Goal: Navigation & Orientation: Find specific page/section

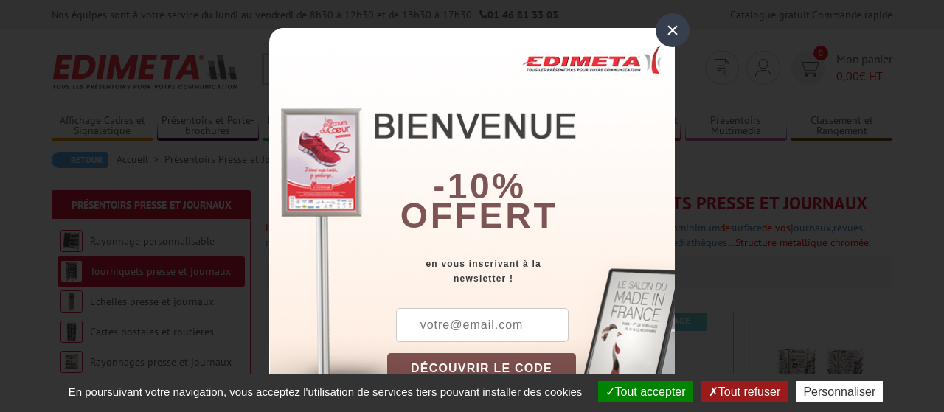
click at [671, 29] on div "×" at bounding box center [673, 30] width 34 height 34
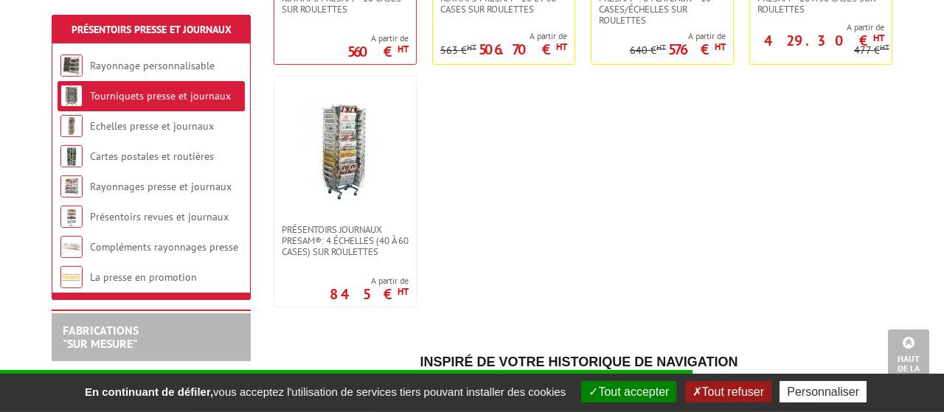
scroll to position [779, 0]
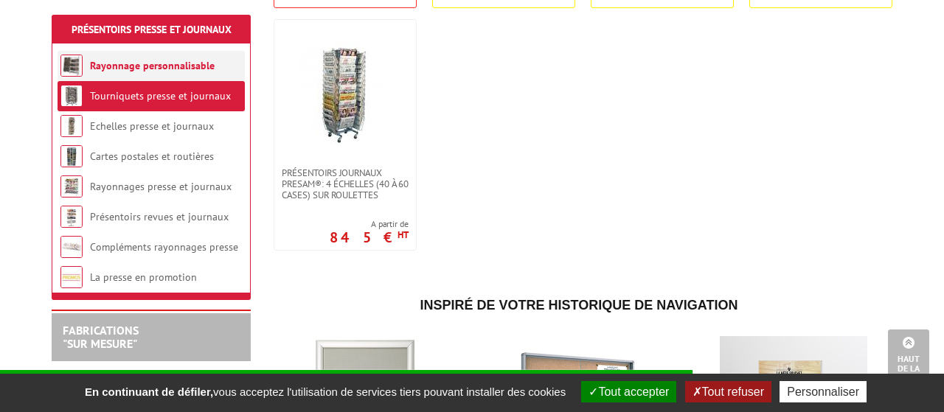
click at [173, 64] on link "Rayonnage personnalisable" at bounding box center [152, 65] width 125 height 13
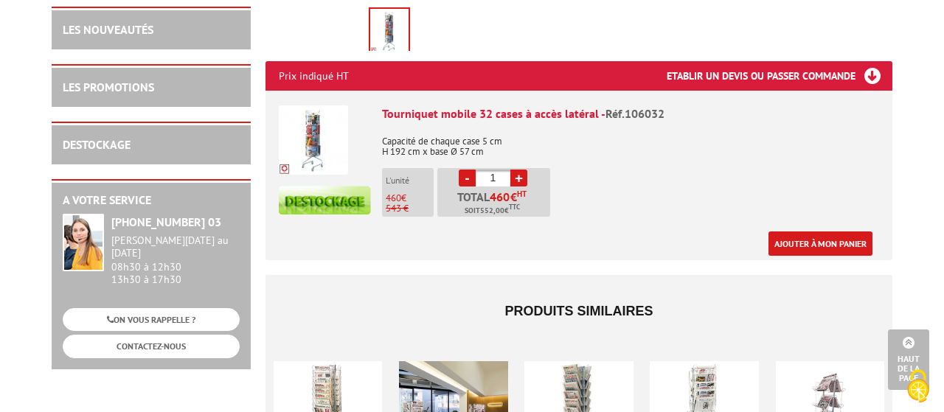
scroll to position [857, 0]
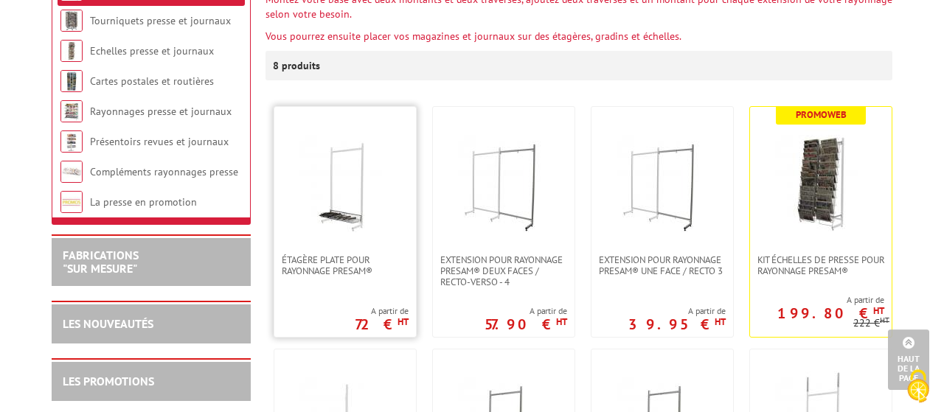
scroll to position [156, 0]
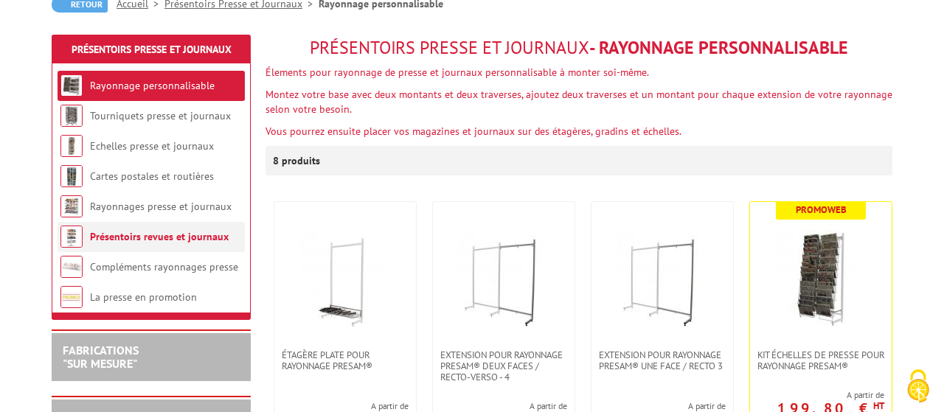
click at [200, 241] on link "Présentoirs revues et journaux" at bounding box center [159, 236] width 139 height 13
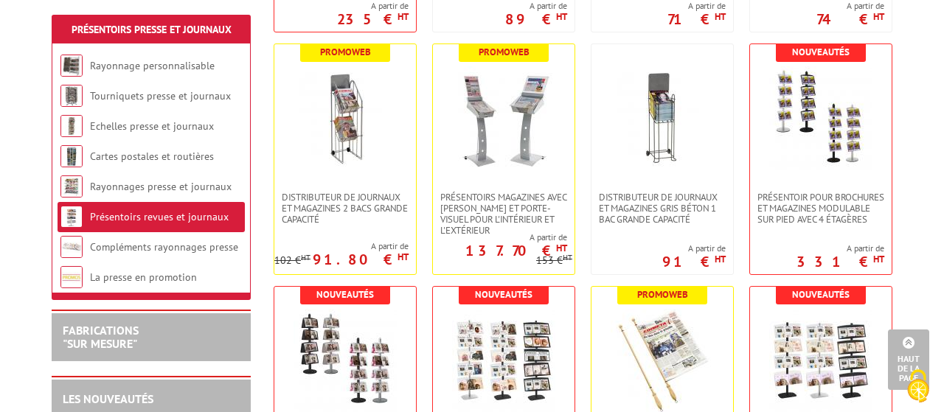
scroll to position [390, 0]
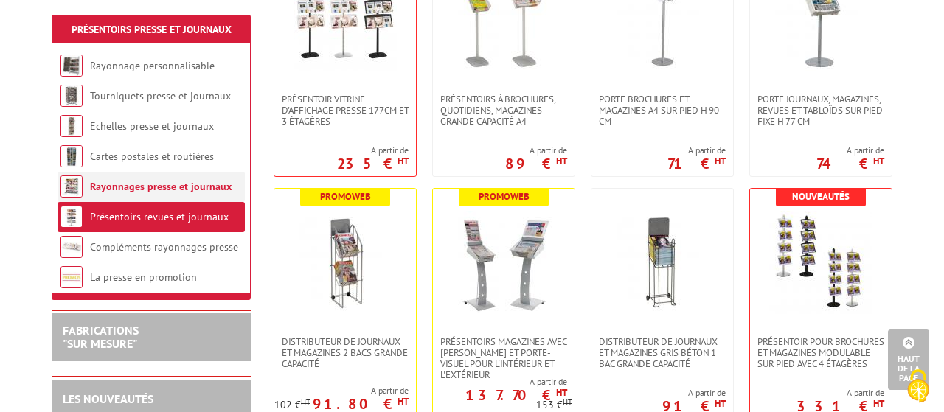
click at [199, 180] on li "Rayonnages presse et journaux" at bounding box center [151, 187] width 187 height 30
click at [207, 189] on link "Rayonnages presse et journaux" at bounding box center [161, 186] width 142 height 13
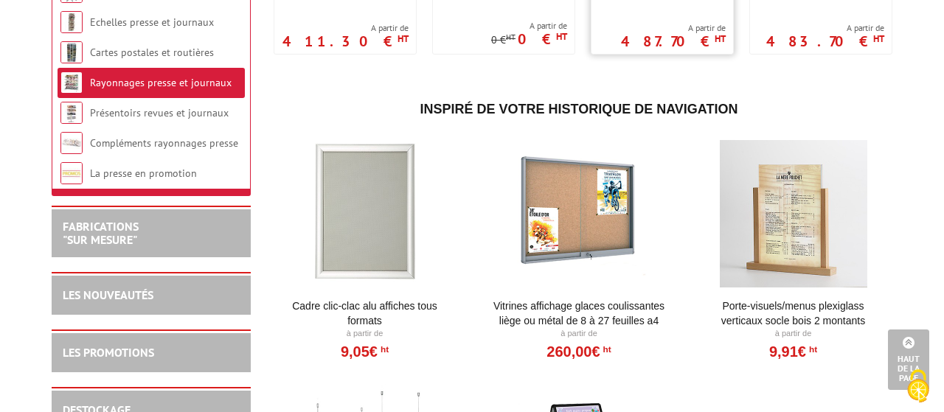
scroll to position [1480, 0]
